Goal: Task Accomplishment & Management: Manage account settings

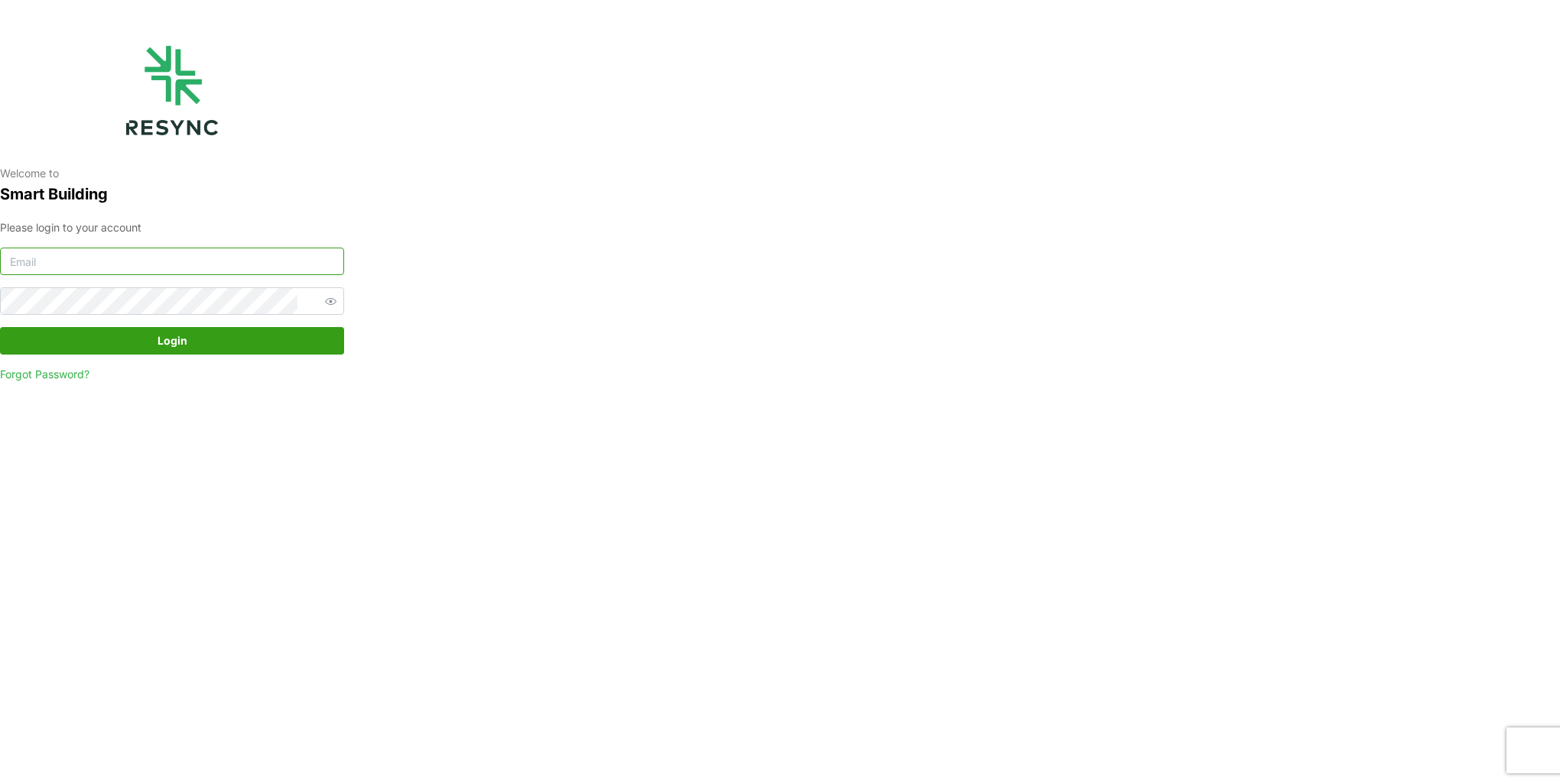
click at [175, 255] on input at bounding box center [172, 261] width 344 height 28
type input "burhanamali.arshad@aumovio.com"
click at [0, 327] on button "Login" at bounding box center [172, 341] width 344 height 28
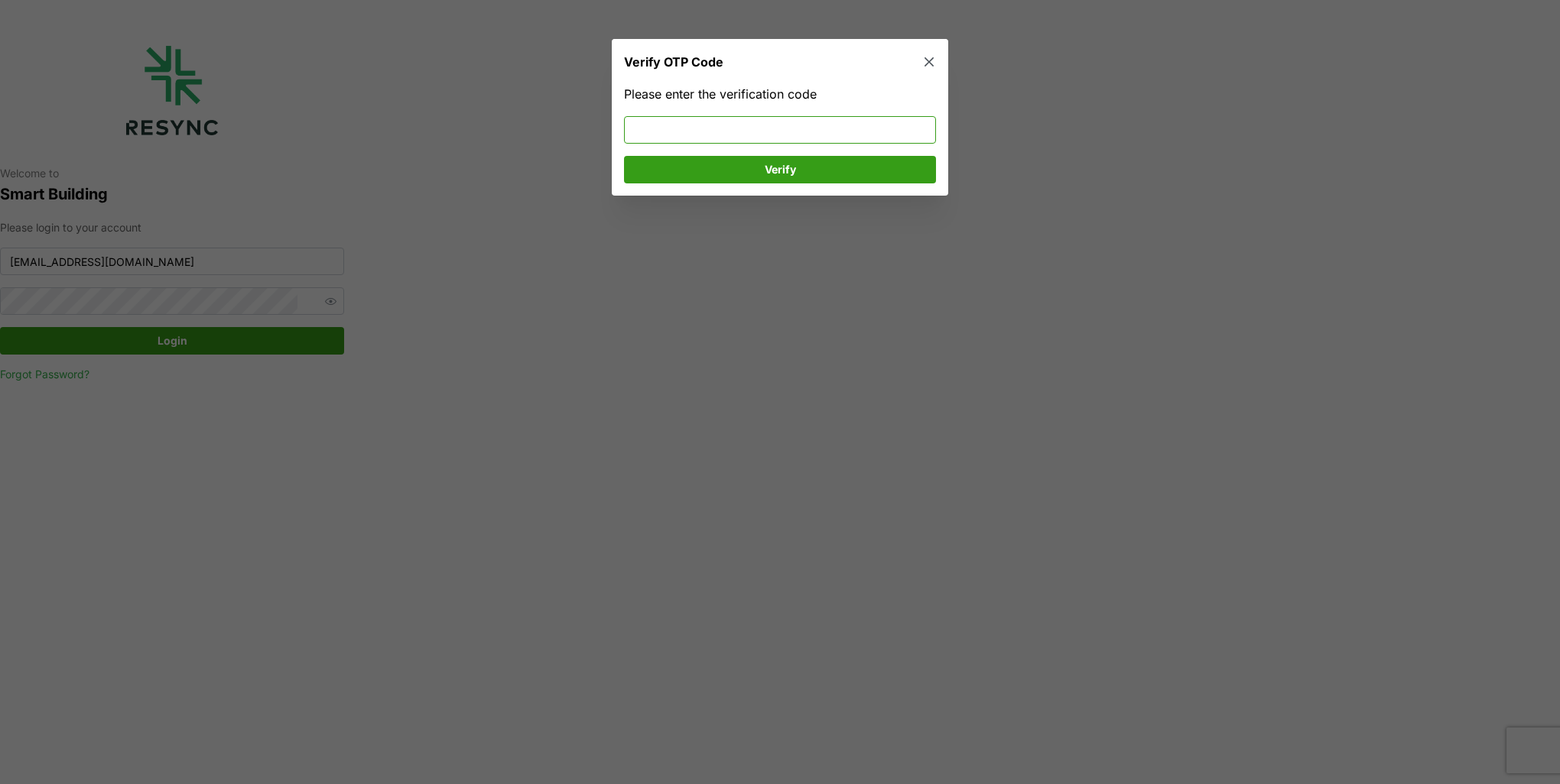
click at [864, 126] on input at bounding box center [780, 130] width 312 height 28
type input "773371"
click at [857, 168] on span "Verify" at bounding box center [780, 170] width 282 height 26
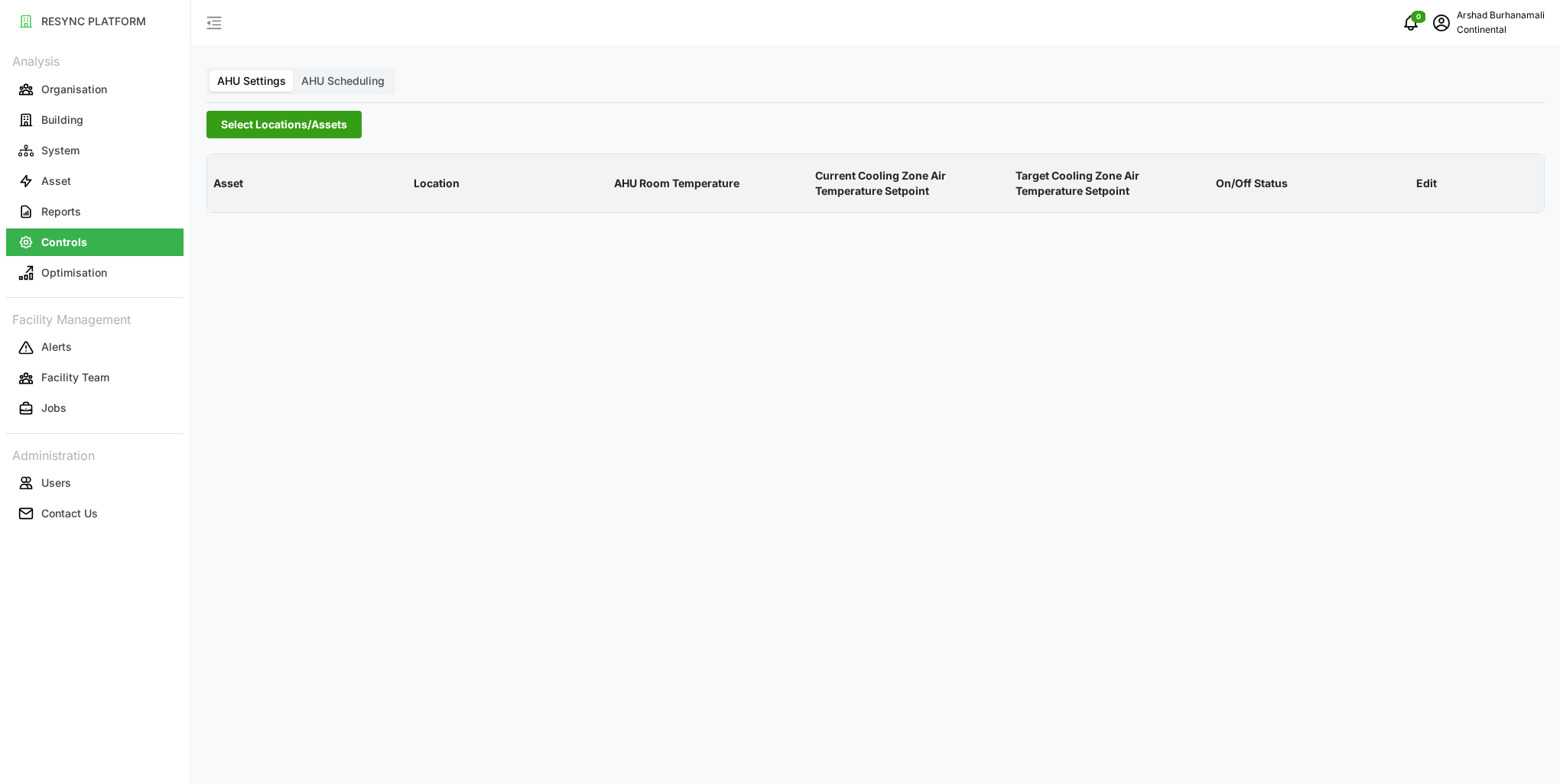
click at [260, 142] on div "AHU Settings AHU Scheduling Select Locations/Assets Asset Location AHU Room Tem…" at bounding box center [874, 392] width 1368 height 784
click at [271, 123] on span "Select Locations/Assets" at bounding box center [283, 125] width 126 height 26
click at [224, 196] on icon at bounding box center [227, 194] width 12 height 12
click at [255, 214] on span "Select CA1" at bounding box center [258, 215] width 10 height 10
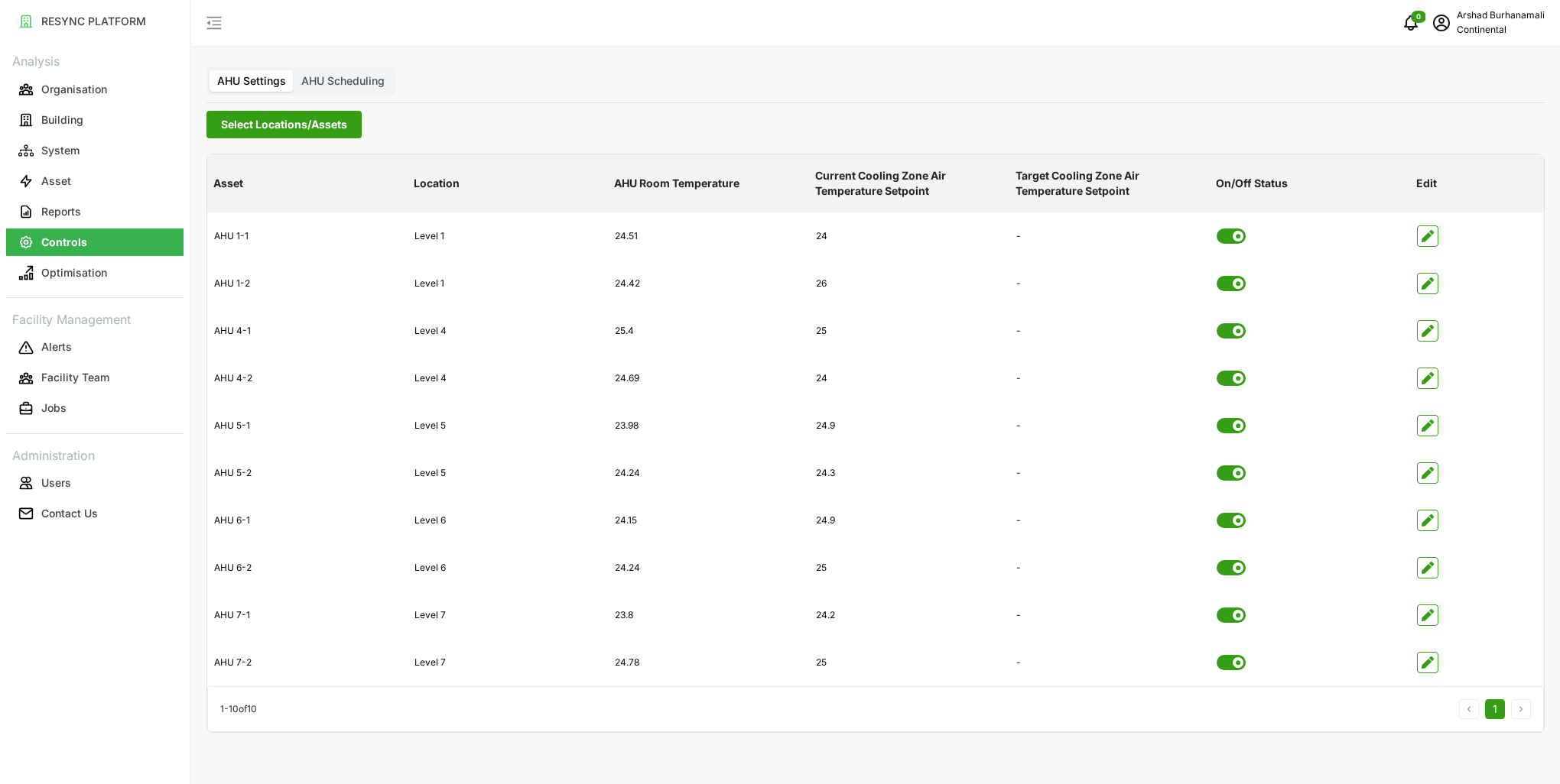
click at [634, 185] on p "AHU Room Temperature" at bounding box center [708, 184] width 195 height 40
click at [1434, 618] on span "button" at bounding box center [1427, 615] width 20 height 20
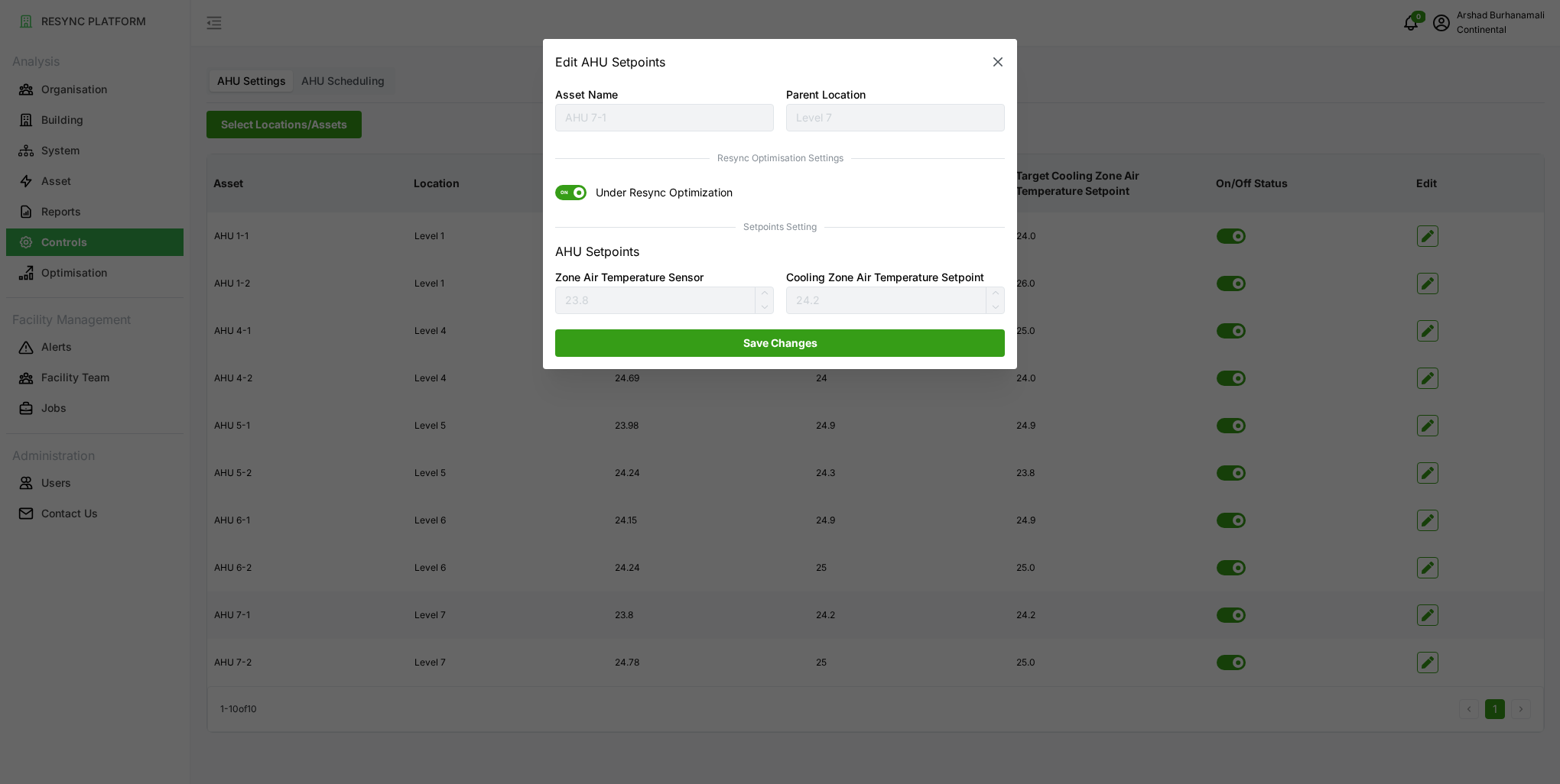
click at [996, 65] on icon "button" at bounding box center [997, 61] width 9 height 9
